Goal: Find specific page/section: Find specific page/section

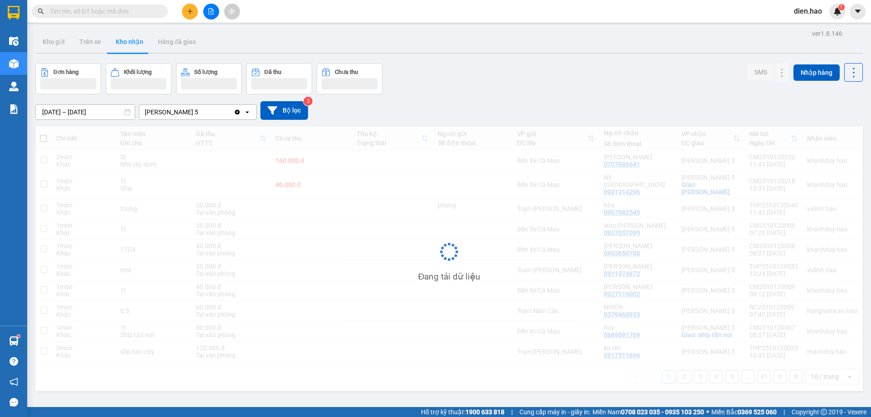
click at [161, 113] on div "[PERSON_NAME] 5" at bounding box center [172, 111] width 54 height 9
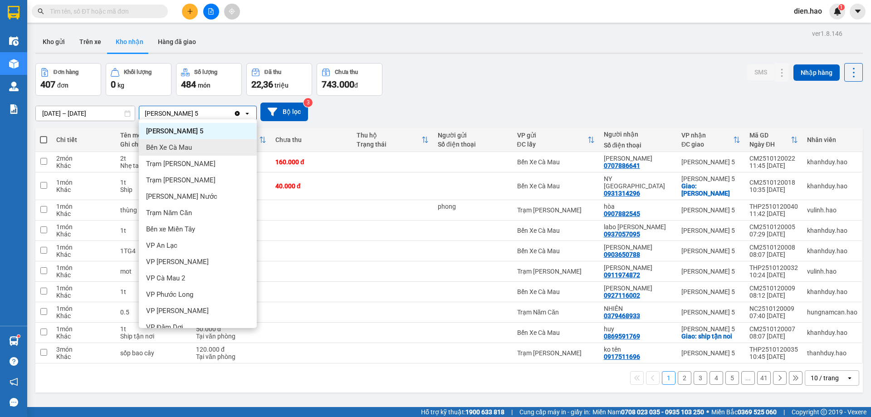
click at [184, 150] on span "Bến Xe Cà Mau" at bounding box center [169, 147] width 46 height 9
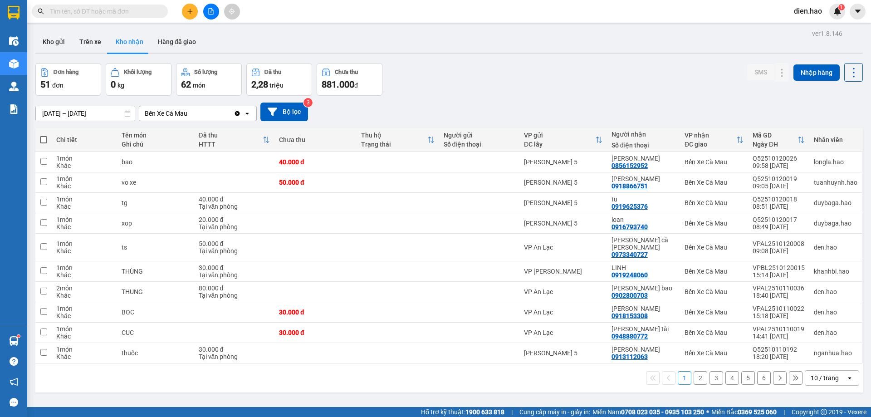
click at [73, 116] on input "[DATE] – [DATE]" at bounding box center [85, 113] width 99 height 15
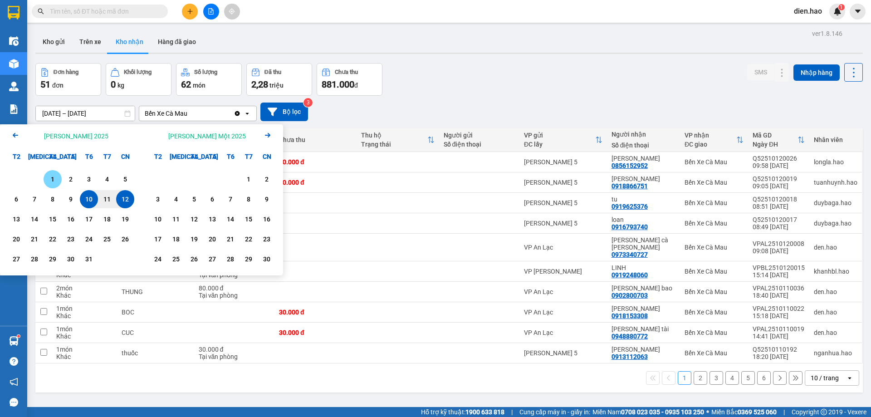
drag, startPoint x: 58, startPoint y: 179, endPoint x: 93, endPoint y: 209, distance: 45.6
click at [58, 180] on div "1" at bounding box center [52, 179] width 13 height 11
click at [127, 201] on div "12" at bounding box center [125, 199] width 13 height 11
type input "[DATE] – [DATE]"
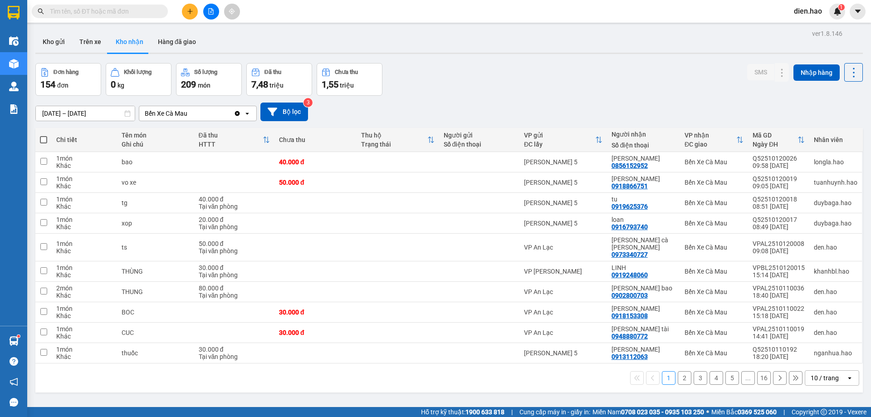
click at [830, 373] on div "10 / trang" at bounding box center [824, 377] width 28 height 9
click at [822, 353] on span "100 / trang" at bounding box center [821, 350] width 33 height 9
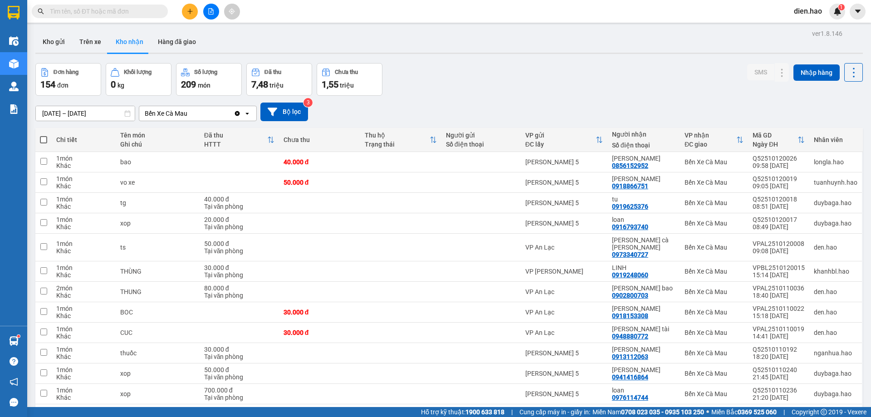
scroll to position [1881, 0]
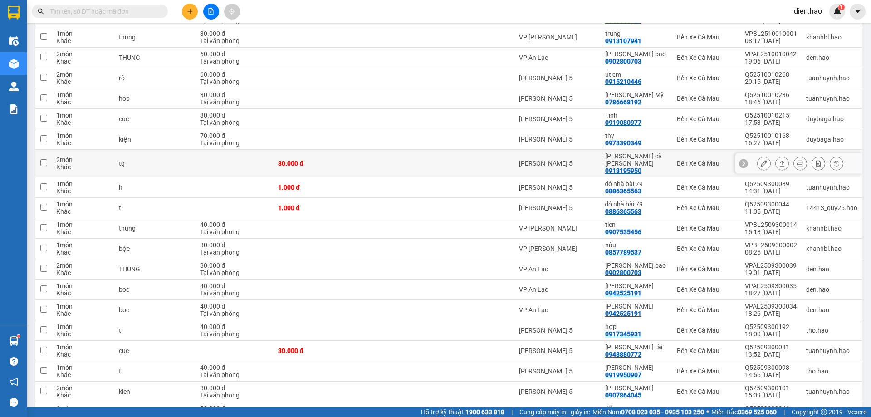
scroll to position [725, 0]
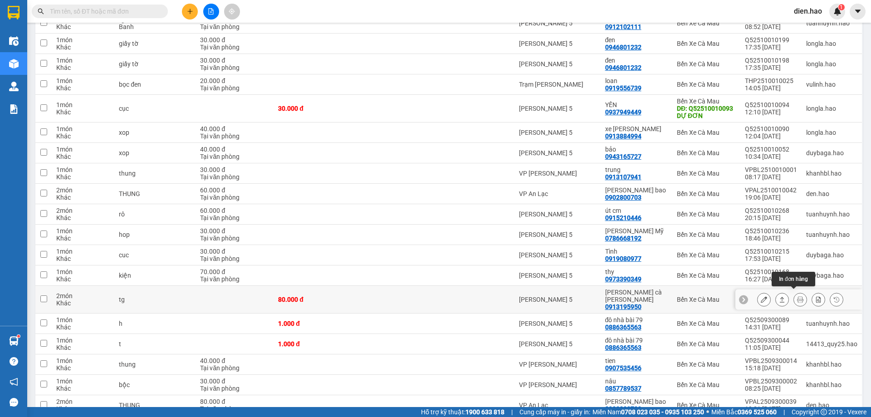
click at [797, 296] on icon at bounding box center [800, 299] width 6 height 6
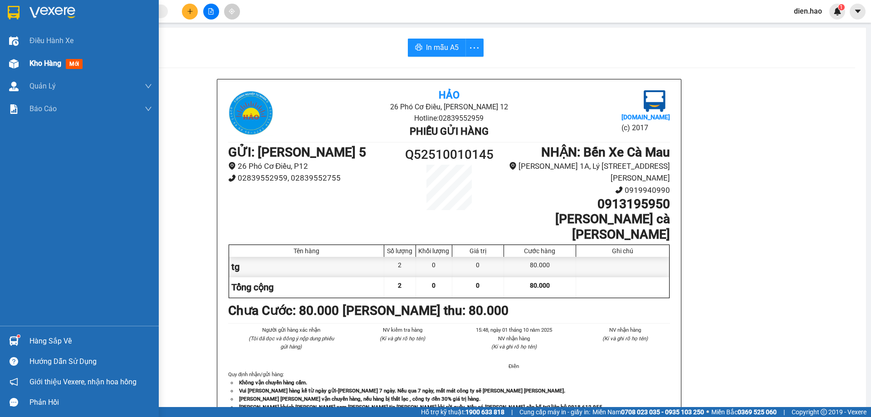
click at [43, 63] on span "Kho hàng" at bounding box center [45, 63] width 32 height 9
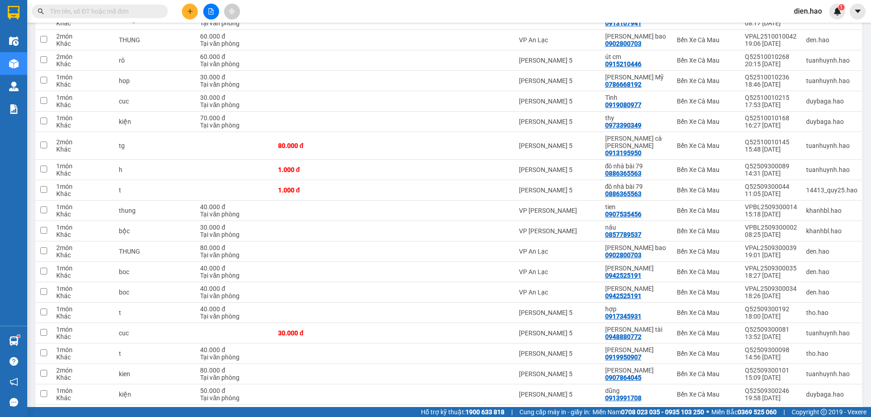
scroll to position [906, 0]
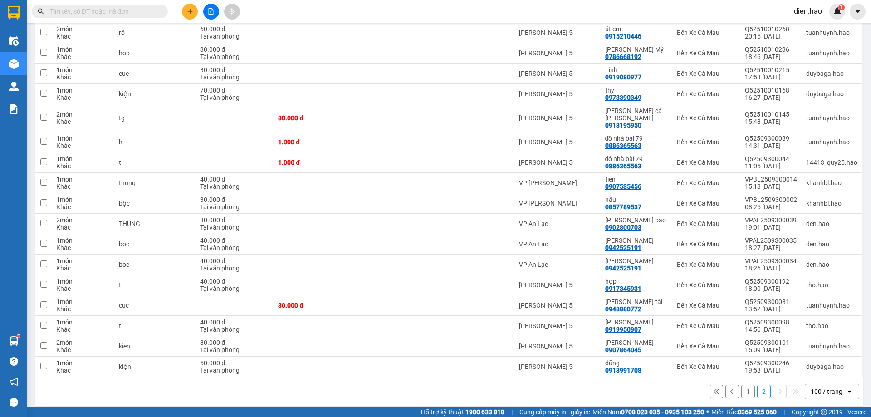
click at [742, 385] on button "1" at bounding box center [748, 392] width 14 height 14
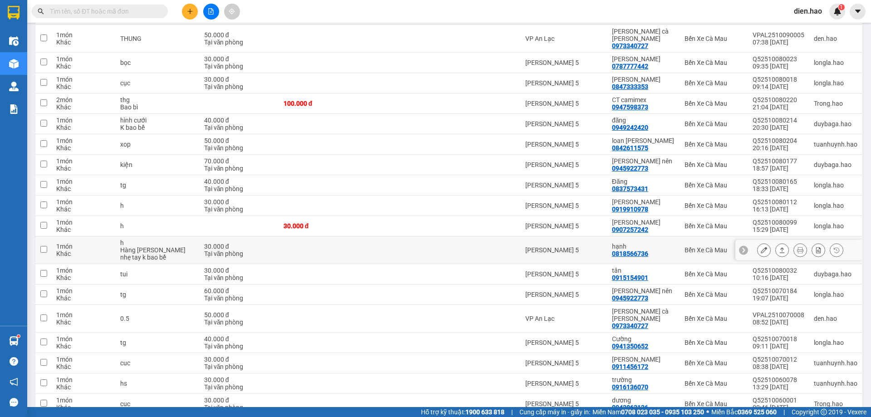
scroll to position [1201, 0]
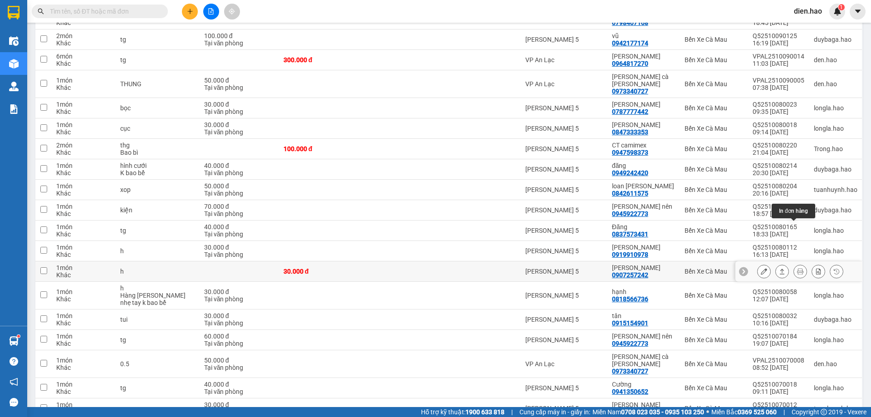
click at [797, 268] on icon at bounding box center [800, 271] width 6 height 6
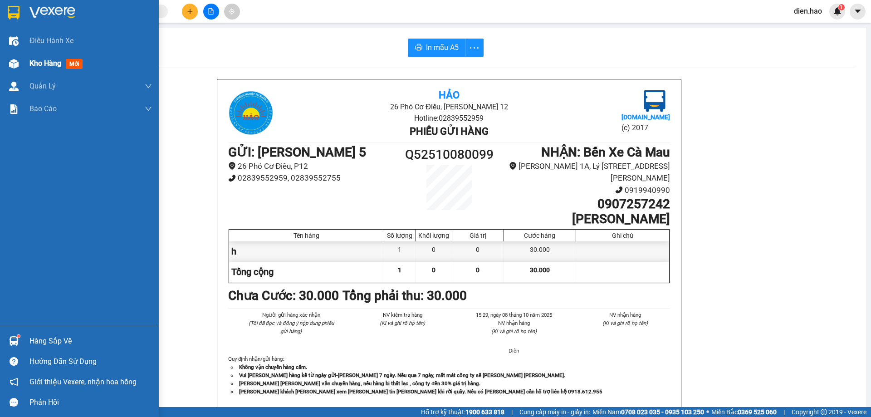
click at [39, 72] on div "Kho hàng mới" at bounding box center [90, 63] width 122 height 23
click at [39, 68] on span "Kho hàng" at bounding box center [45, 63] width 32 height 9
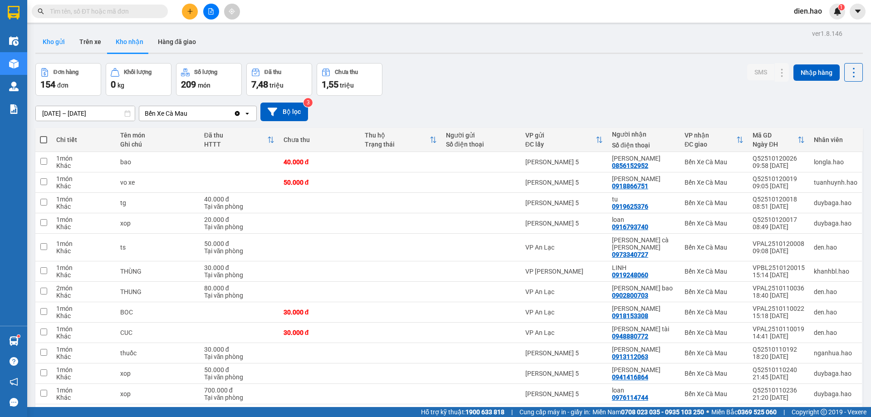
click at [58, 39] on button "Kho gửi" at bounding box center [53, 42] width 37 height 22
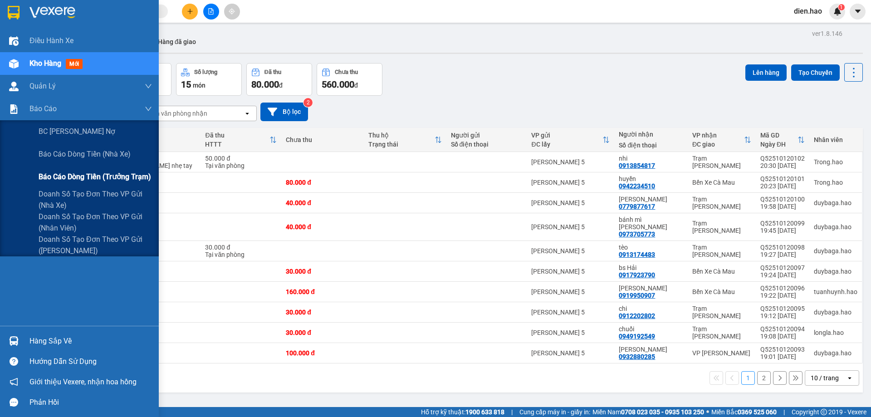
click at [83, 182] on span "Báo cáo dòng tiền (trưởng trạm)" at bounding box center [95, 176] width 112 height 11
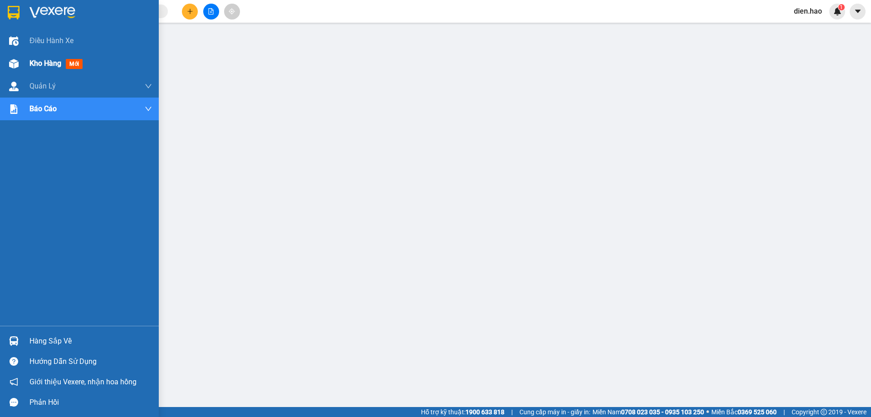
click at [46, 54] on div "Kho hàng mới" at bounding box center [90, 63] width 122 height 23
click at [47, 57] on div "Kho hàng mới" at bounding box center [90, 63] width 122 height 23
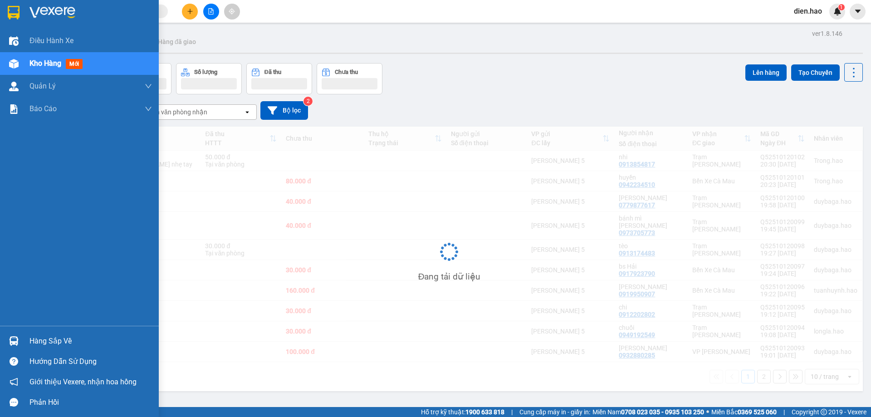
click at [49, 58] on div "Kho hàng mới" at bounding box center [57, 63] width 57 height 11
